Goal: Task Accomplishment & Management: Use online tool/utility

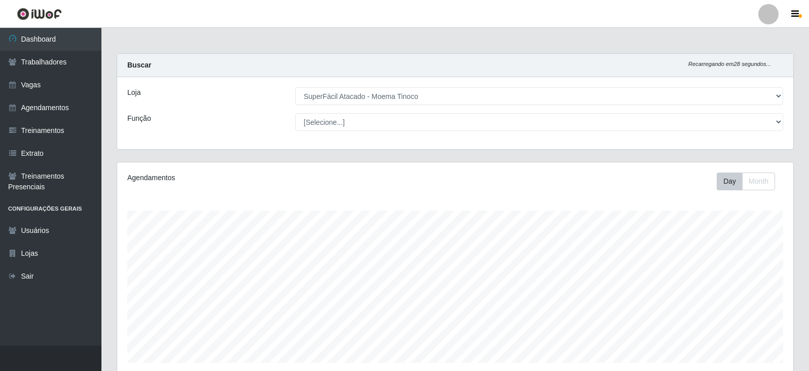
select select "540"
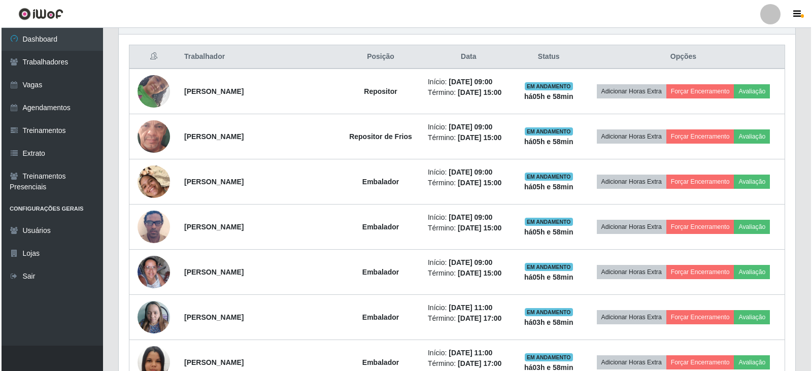
scroll to position [211, 676]
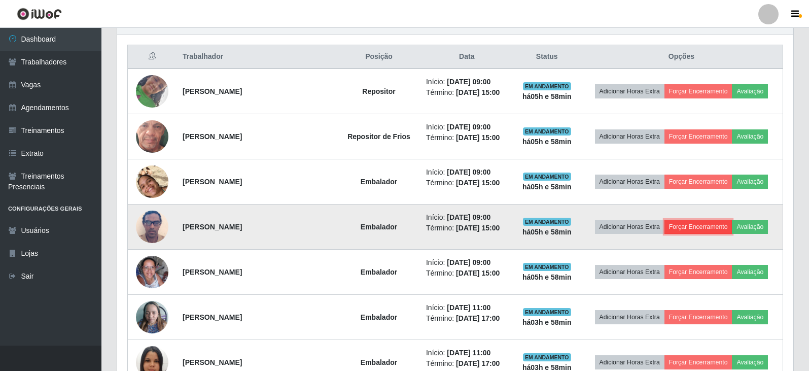
click at [688, 228] on button "Forçar Encerramento" at bounding box center [699, 227] width 68 height 14
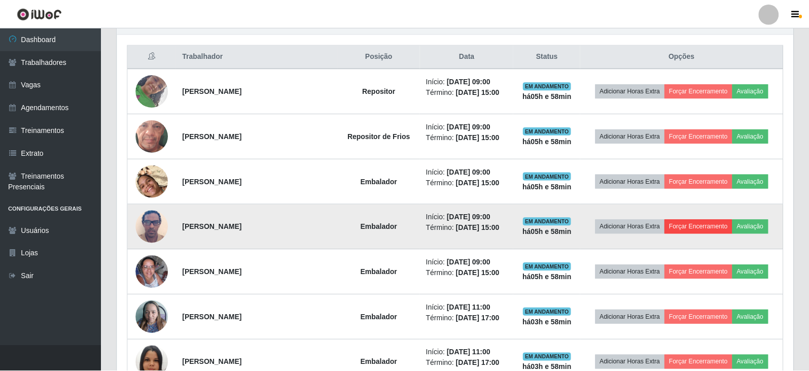
scroll to position [211, 671]
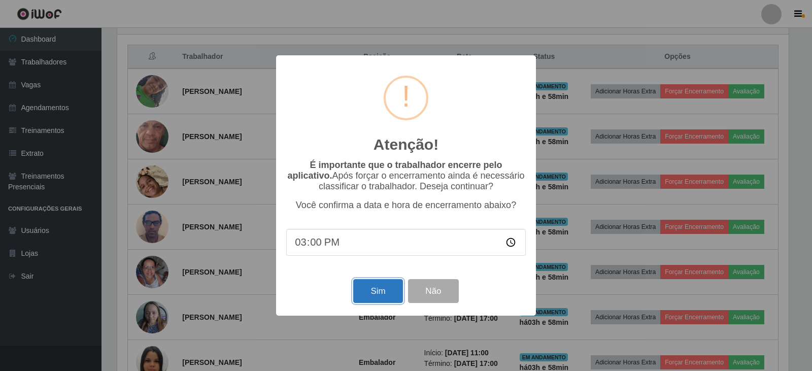
click at [379, 291] on button "Sim" at bounding box center [377, 291] width 49 height 24
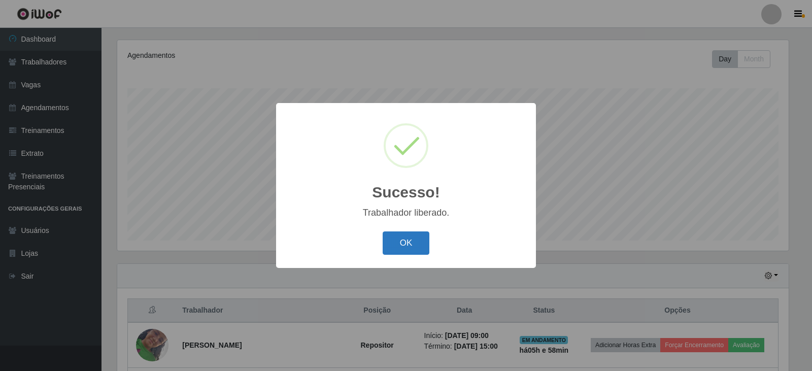
click at [410, 241] on button "OK" at bounding box center [406, 243] width 47 height 24
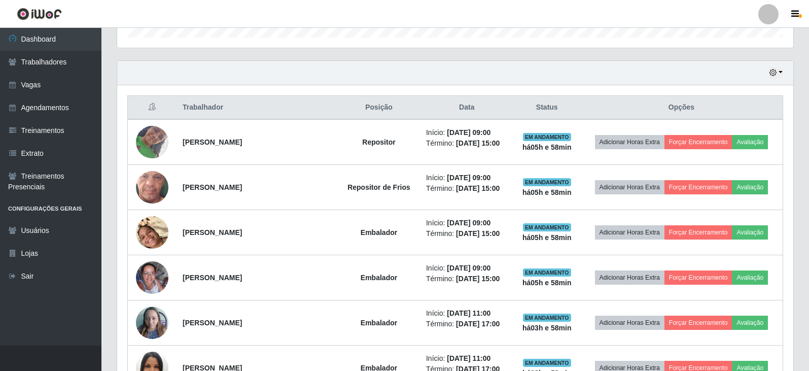
scroll to position [376, 0]
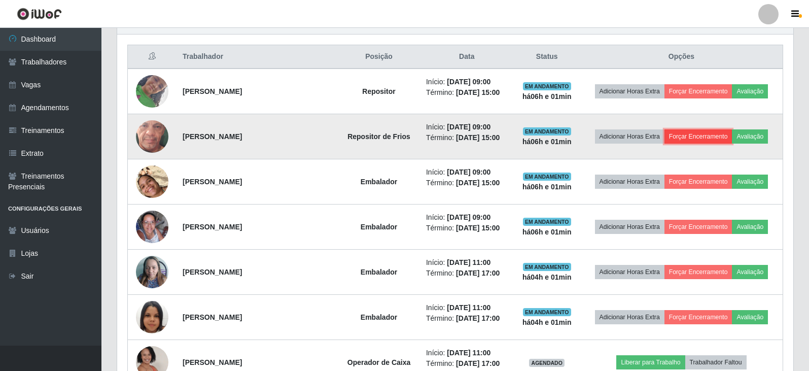
click at [684, 135] on button "Forçar Encerramento" at bounding box center [699, 136] width 68 height 14
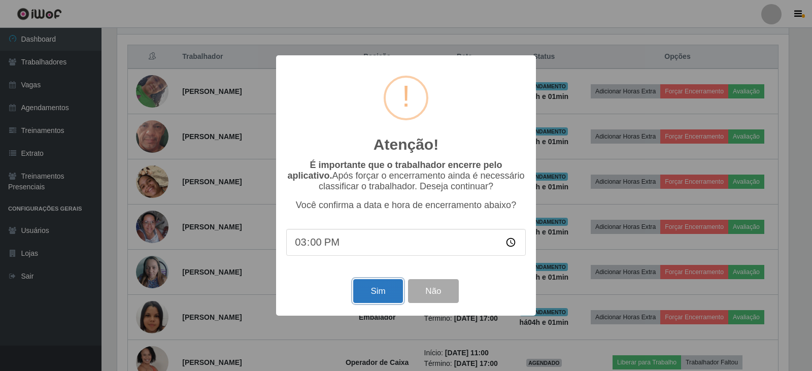
click at [369, 297] on button "Sim" at bounding box center [377, 291] width 49 height 24
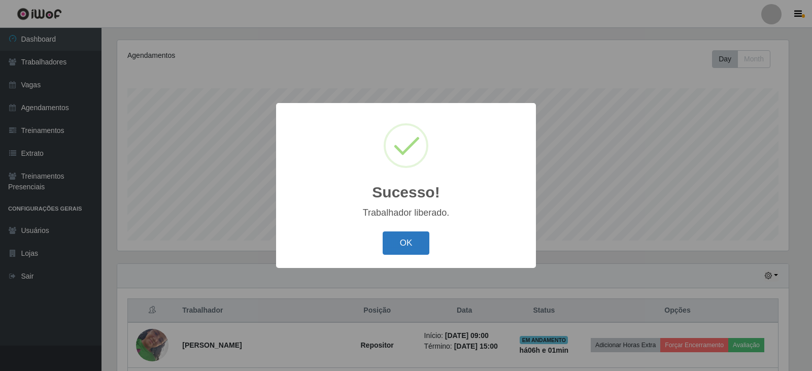
click at [406, 248] on button "OK" at bounding box center [406, 243] width 47 height 24
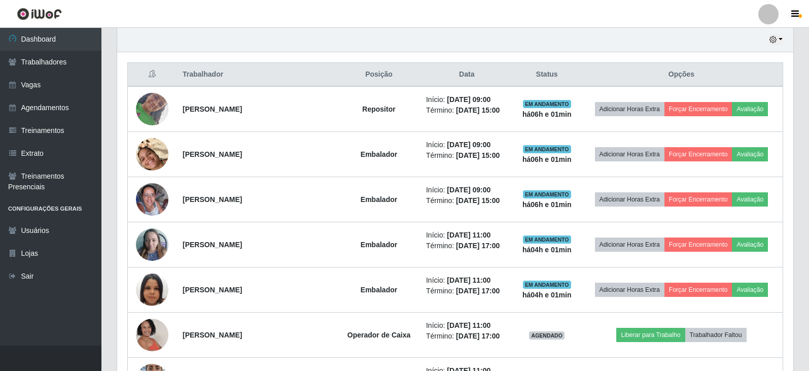
scroll to position [427, 0]
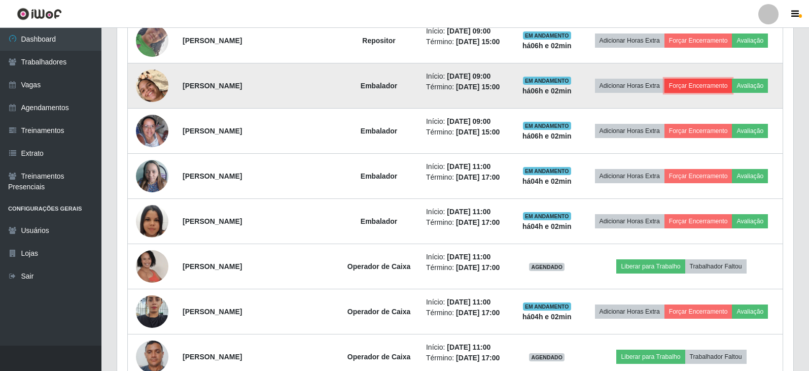
click at [696, 87] on button "Forçar Encerramento" at bounding box center [699, 86] width 68 height 14
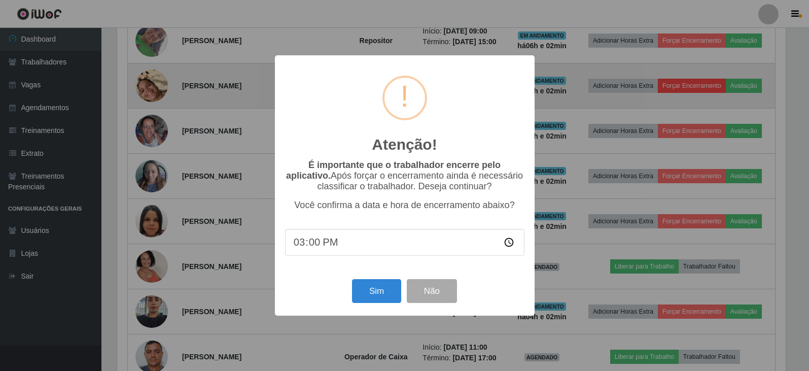
scroll to position [211, 671]
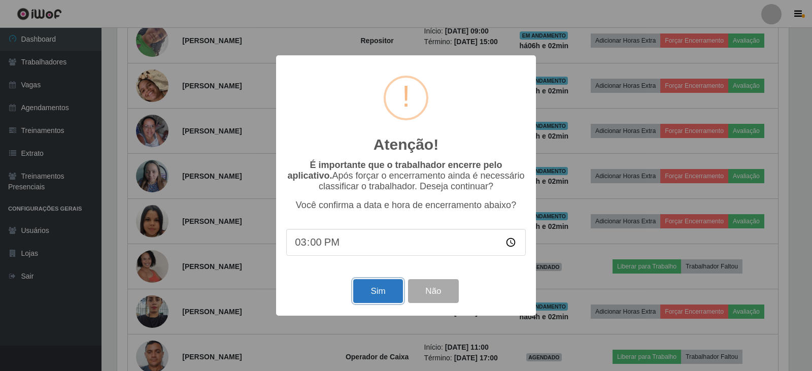
click at [365, 294] on button "Sim" at bounding box center [377, 291] width 49 height 24
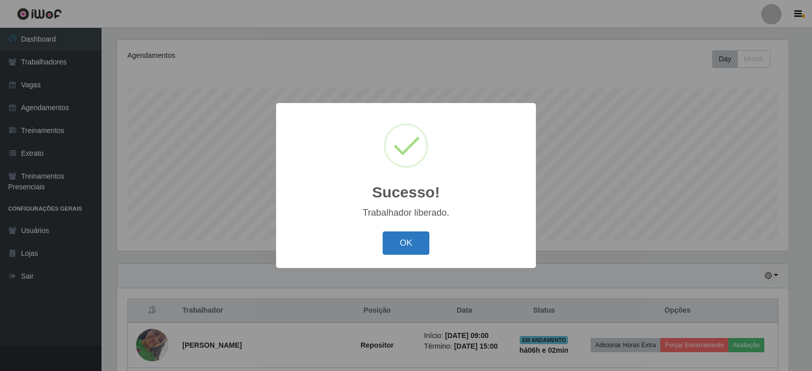
click at [405, 242] on button "OK" at bounding box center [406, 243] width 47 height 24
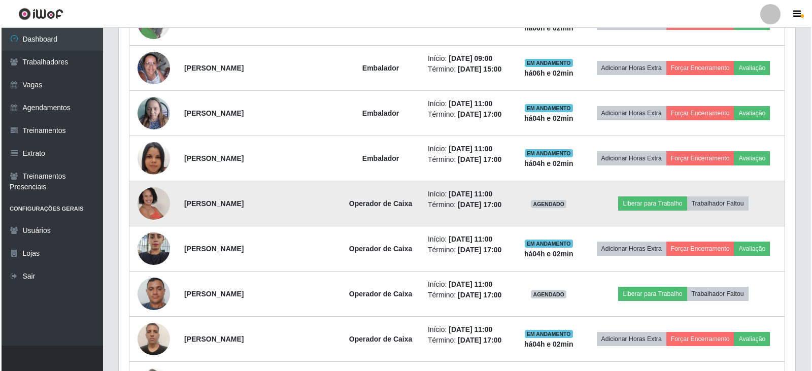
scroll to position [427, 0]
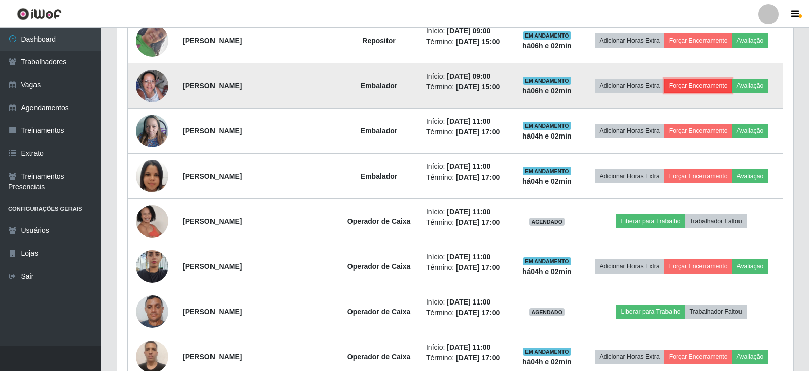
click at [708, 87] on button "Forçar Encerramento" at bounding box center [699, 86] width 68 height 14
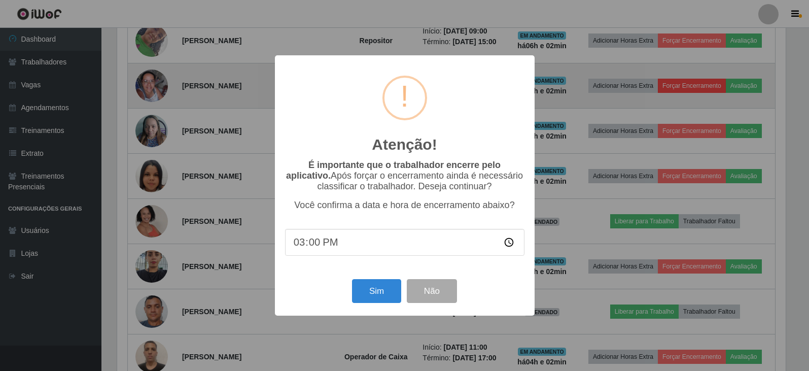
scroll to position [211, 671]
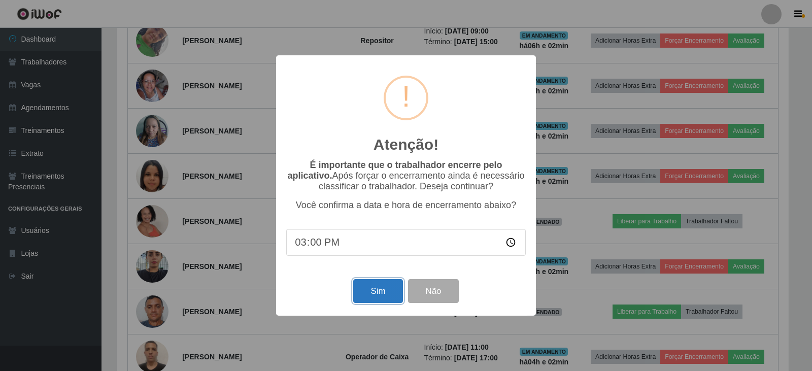
click at [375, 297] on button "Sim" at bounding box center [377, 291] width 49 height 24
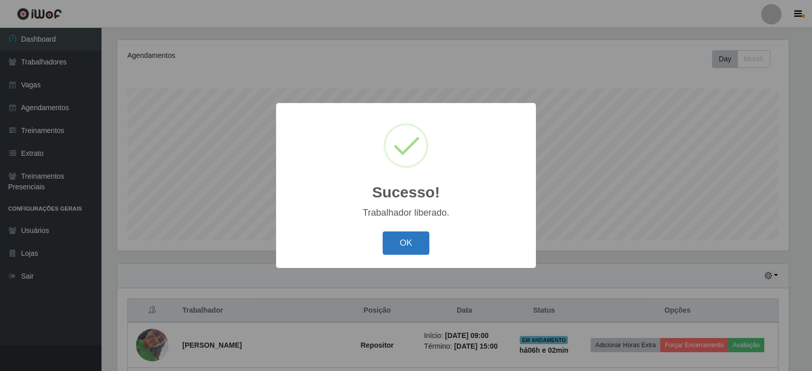
click at [402, 242] on button "OK" at bounding box center [406, 243] width 47 height 24
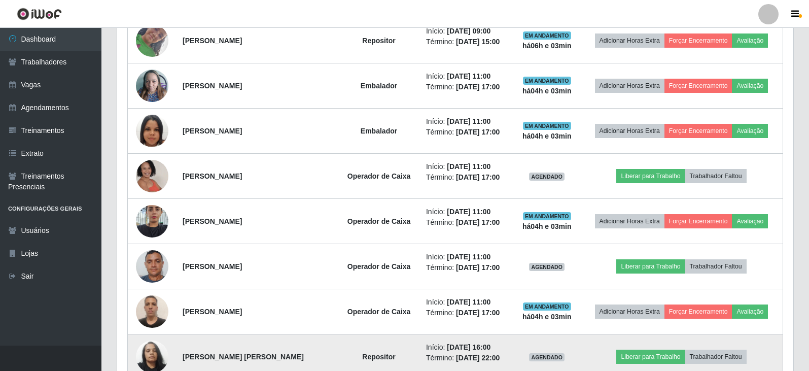
scroll to position [376, 0]
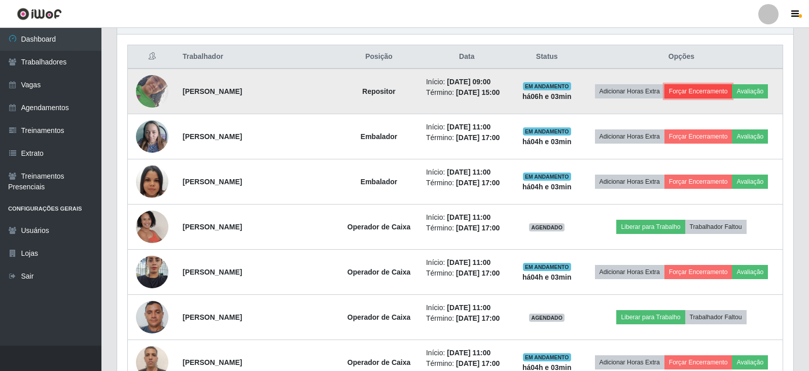
click at [692, 89] on button "Forçar Encerramento" at bounding box center [699, 91] width 68 height 14
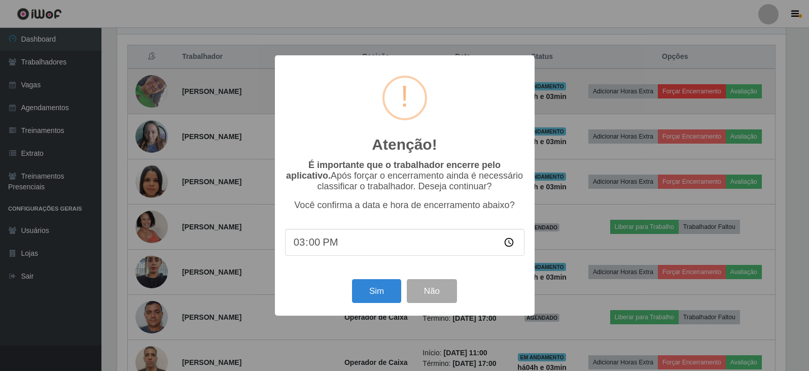
scroll to position [211, 671]
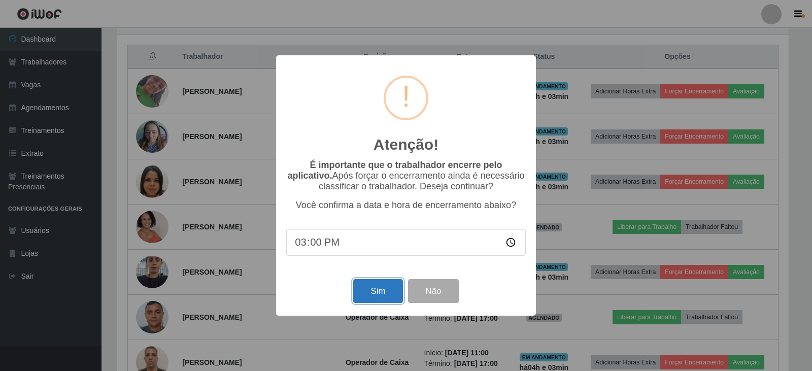
click at [385, 289] on button "Sim" at bounding box center [377, 291] width 49 height 24
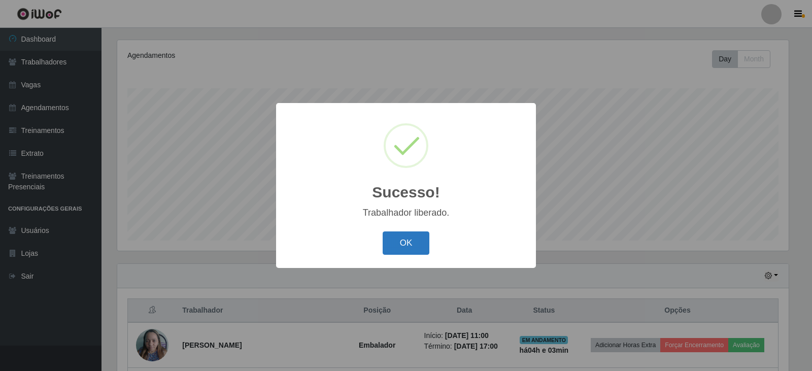
click at [417, 250] on button "OK" at bounding box center [406, 243] width 47 height 24
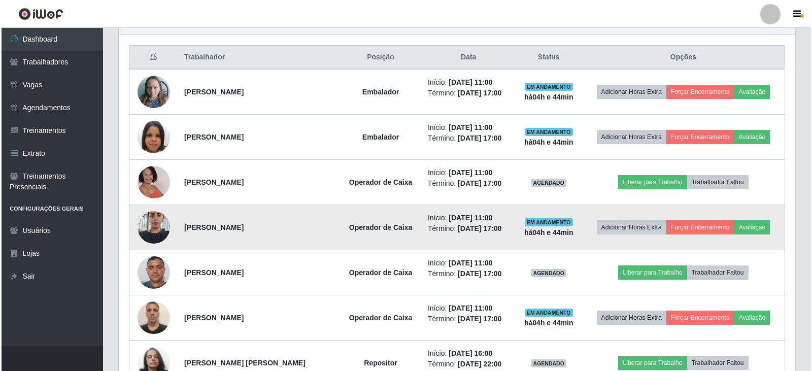
scroll to position [376, 0]
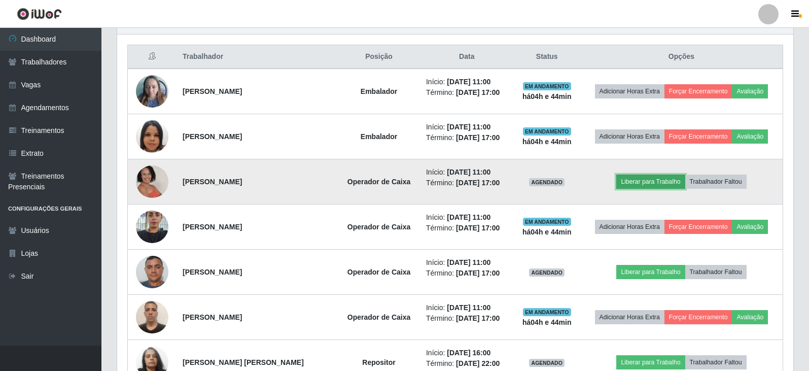
click at [643, 183] on button "Liberar para Trabalho" at bounding box center [650, 182] width 68 height 14
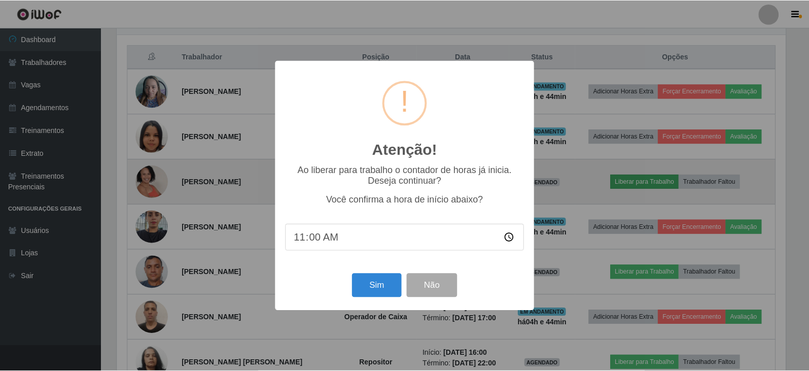
scroll to position [211, 671]
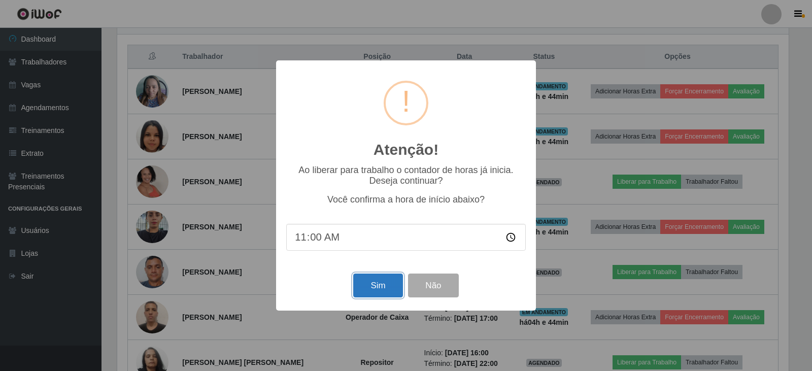
click at [358, 292] on button "Sim" at bounding box center [377, 285] width 49 height 24
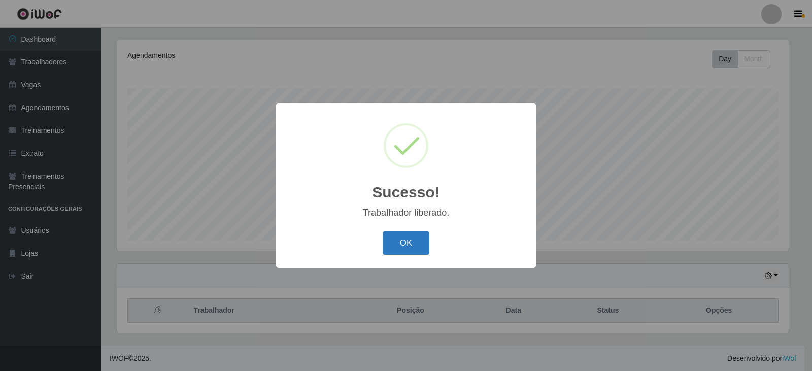
click at [413, 242] on button "OK" at bounding box center [406, 243] width 47 height 24
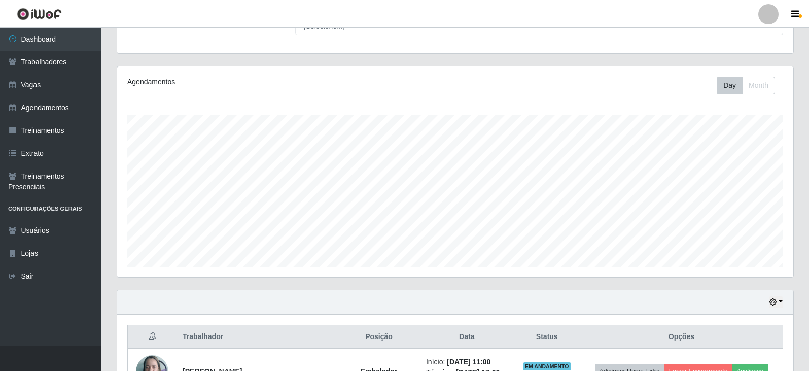
scroll to position [95, 0]
